Goal: Navigation & Orientation: Find specific page/section

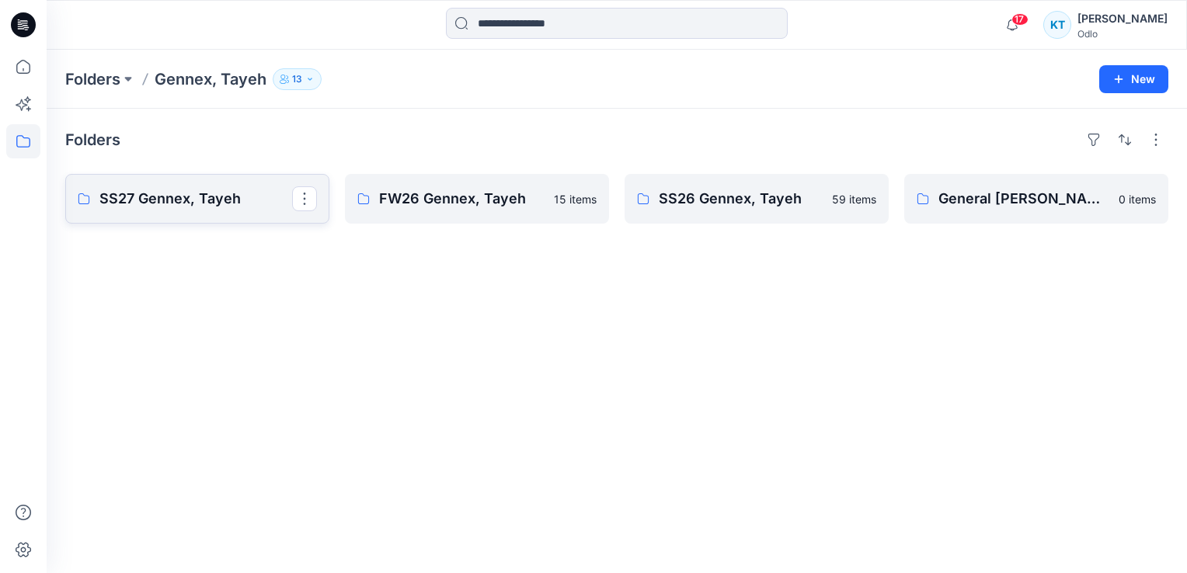
click at [214, 203] on p "SS27 Gennex, Tayeh" at bounding box center [195, 199] width 193 height 22
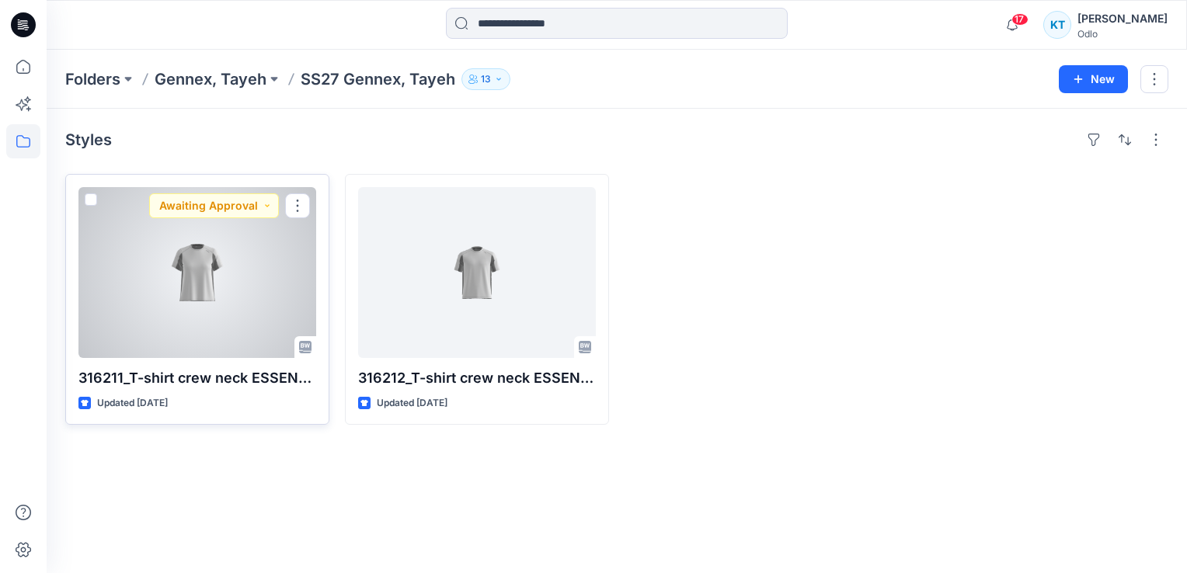
click at [210, 349] on div at bounding box center [197, 272] width 238 height 171
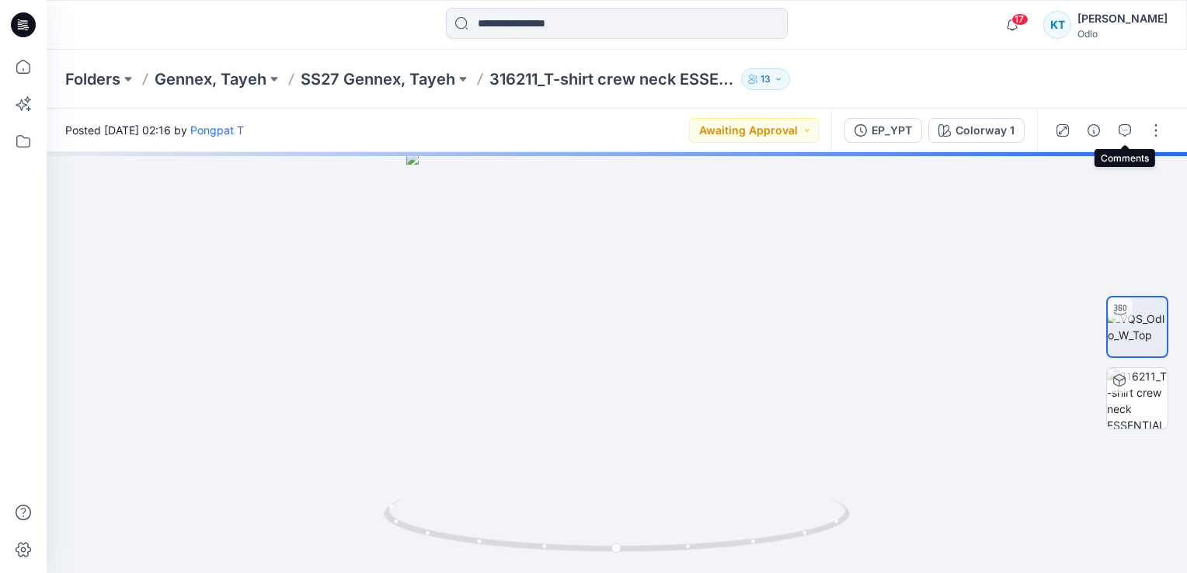
click at [1122, 133] on icon "button" at bounding box center [1124, 130] width 12 height 12
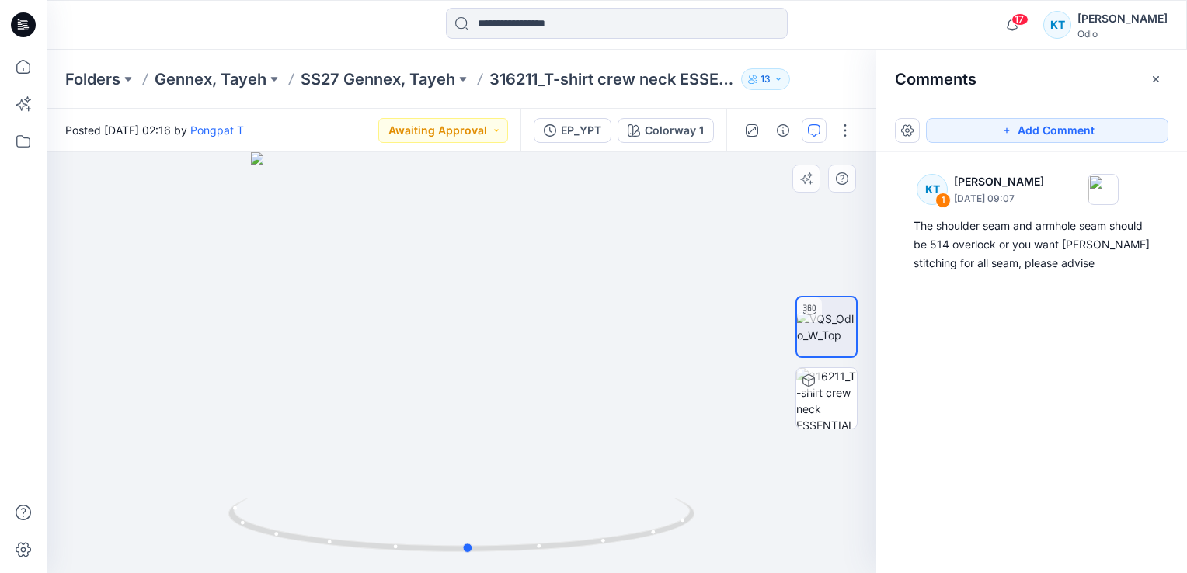
drag, startPoint x: 535, startPoint y: 271, endPoint x: 542, endPoint y: 301, distance: 31.1
click at [542, 301] on div at bounding box center [461, 362] width 829 height 421
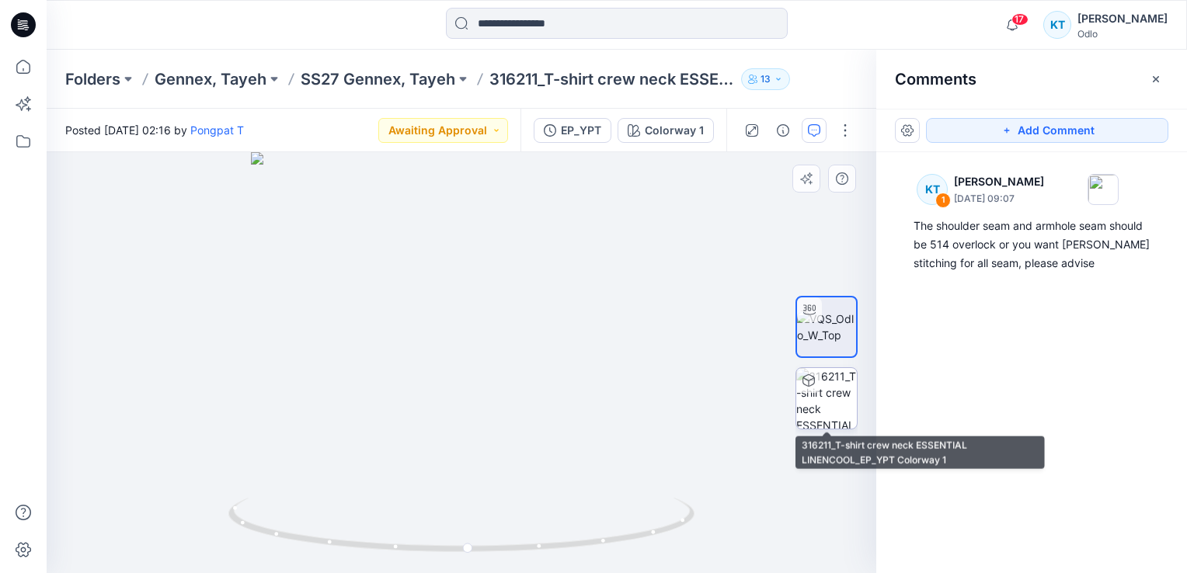
click at [826, 380] on img at bounding box center [826, 398] width 61 height 61
